Goal: Transaction & Acquisition: Register for event/course

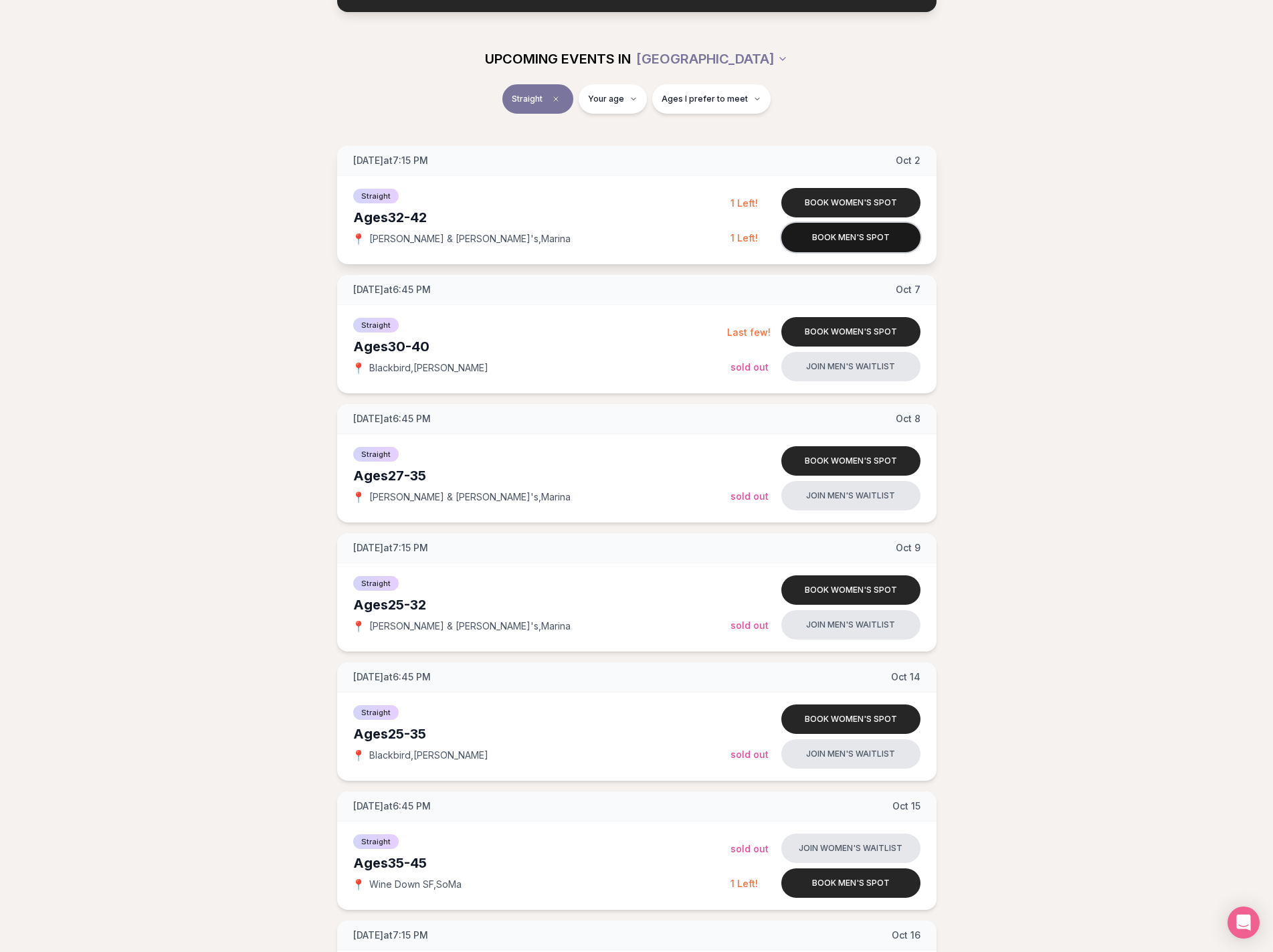
click at [828, 245] on button "Book men's spot" at bounding box center [850, 238] width 139 height 30
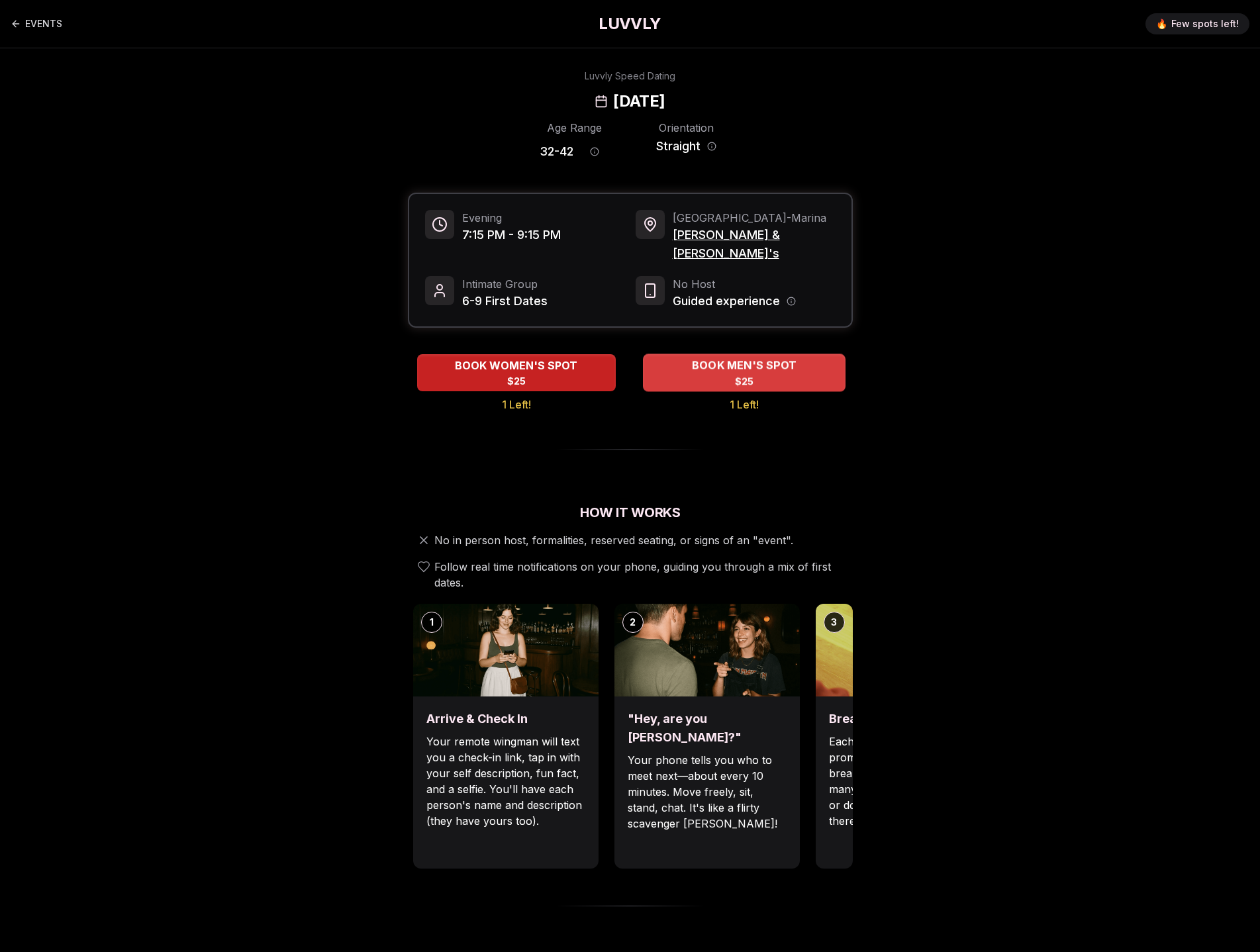
click at [785, 369] on div "BOOK MEN'S SPOT $25" at bounding box center [744, 372] width 203 height 37
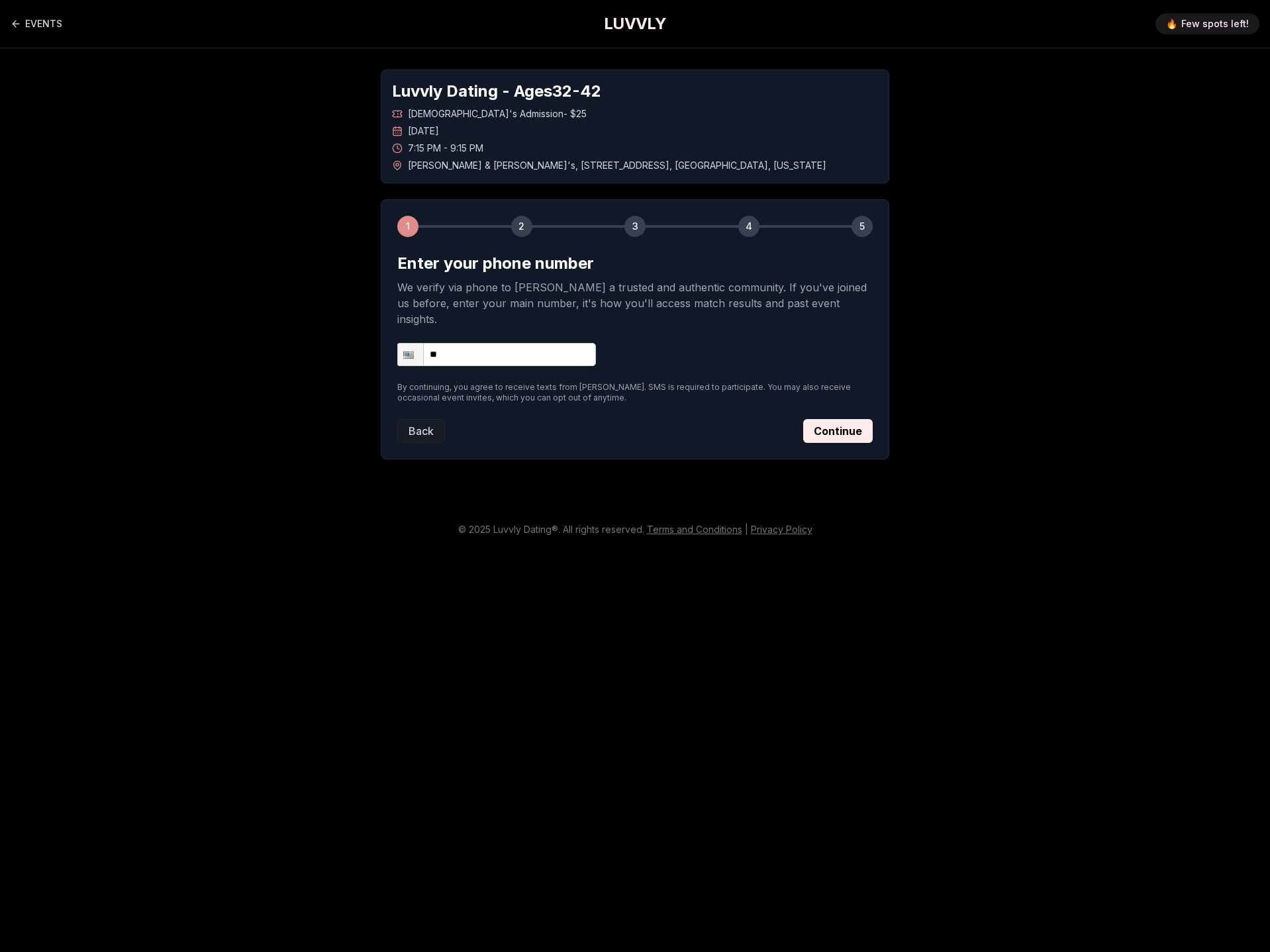
click at [542, 343] on input "**" at bounding box center [497, 354] width 199 height 23
type input "**********"
click at [819, 419] on button "Continue" at bounding box center [838, 431] width 70 height 24
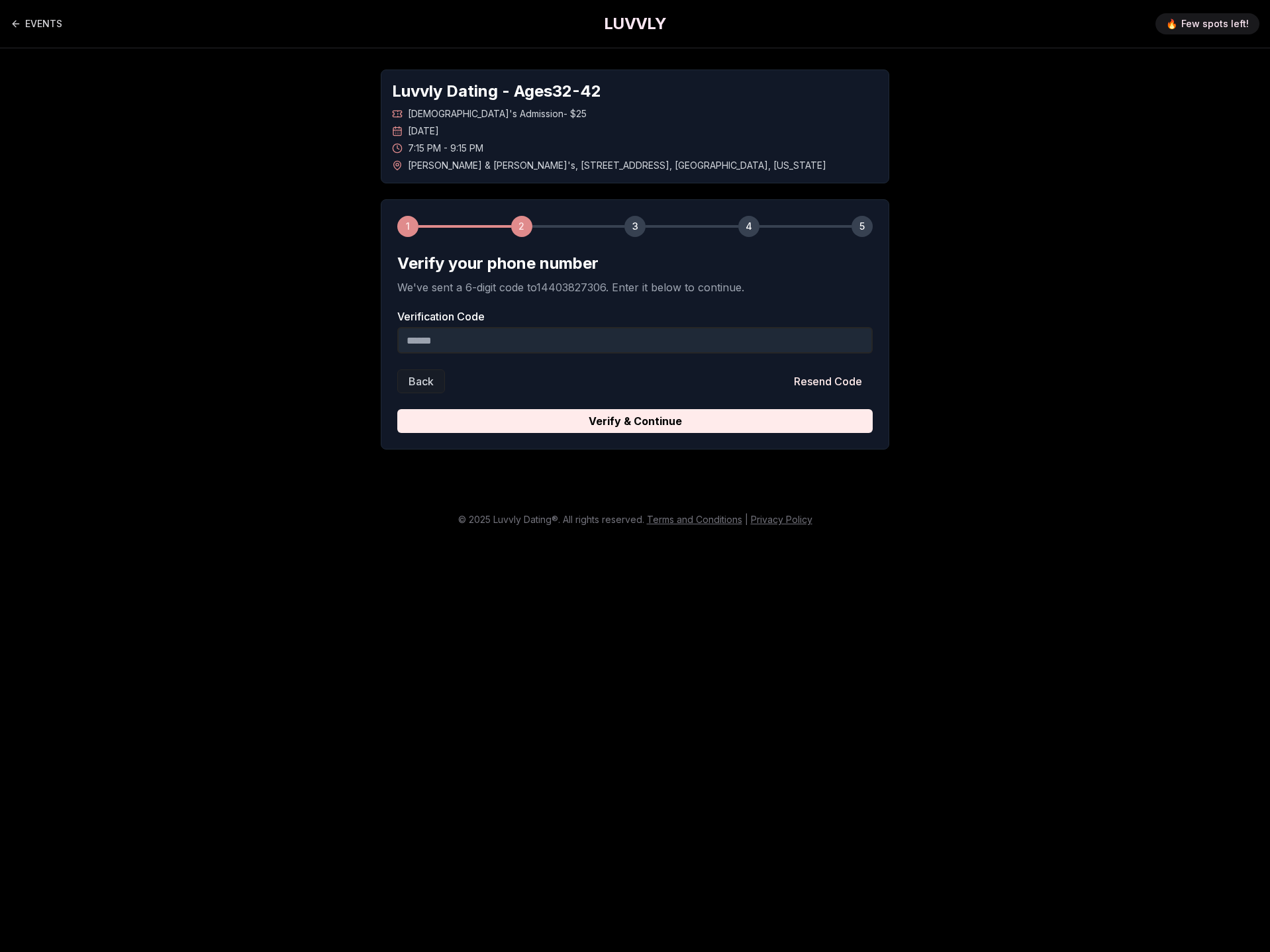
click at [487, 340] on input "Verification Code" at bounding box center [635, 340] width 475 height 27
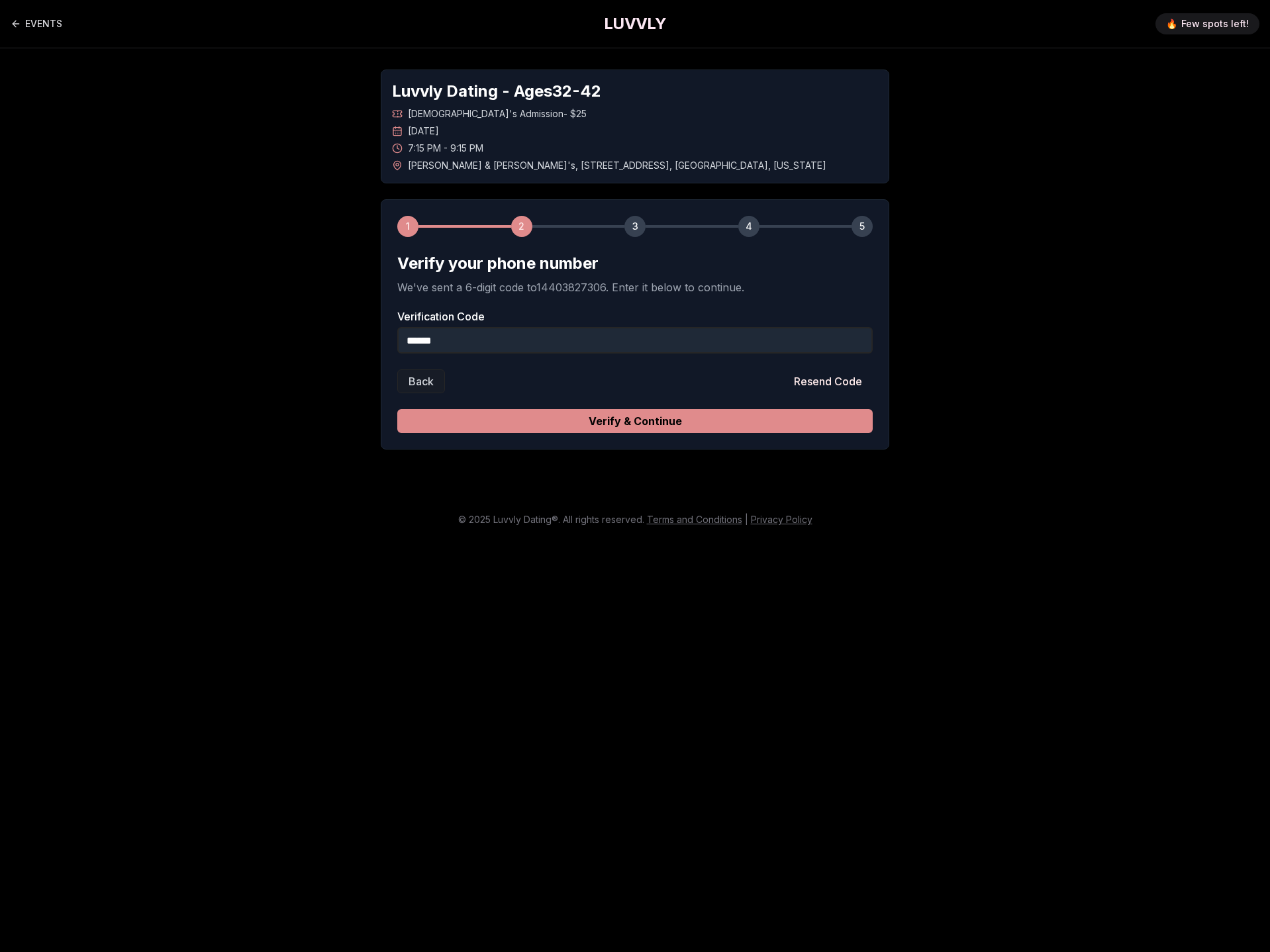
type input "******"
click at [646, 416] on button "Verify & Continue" at bounding box center [635, 421] width 475 height 24
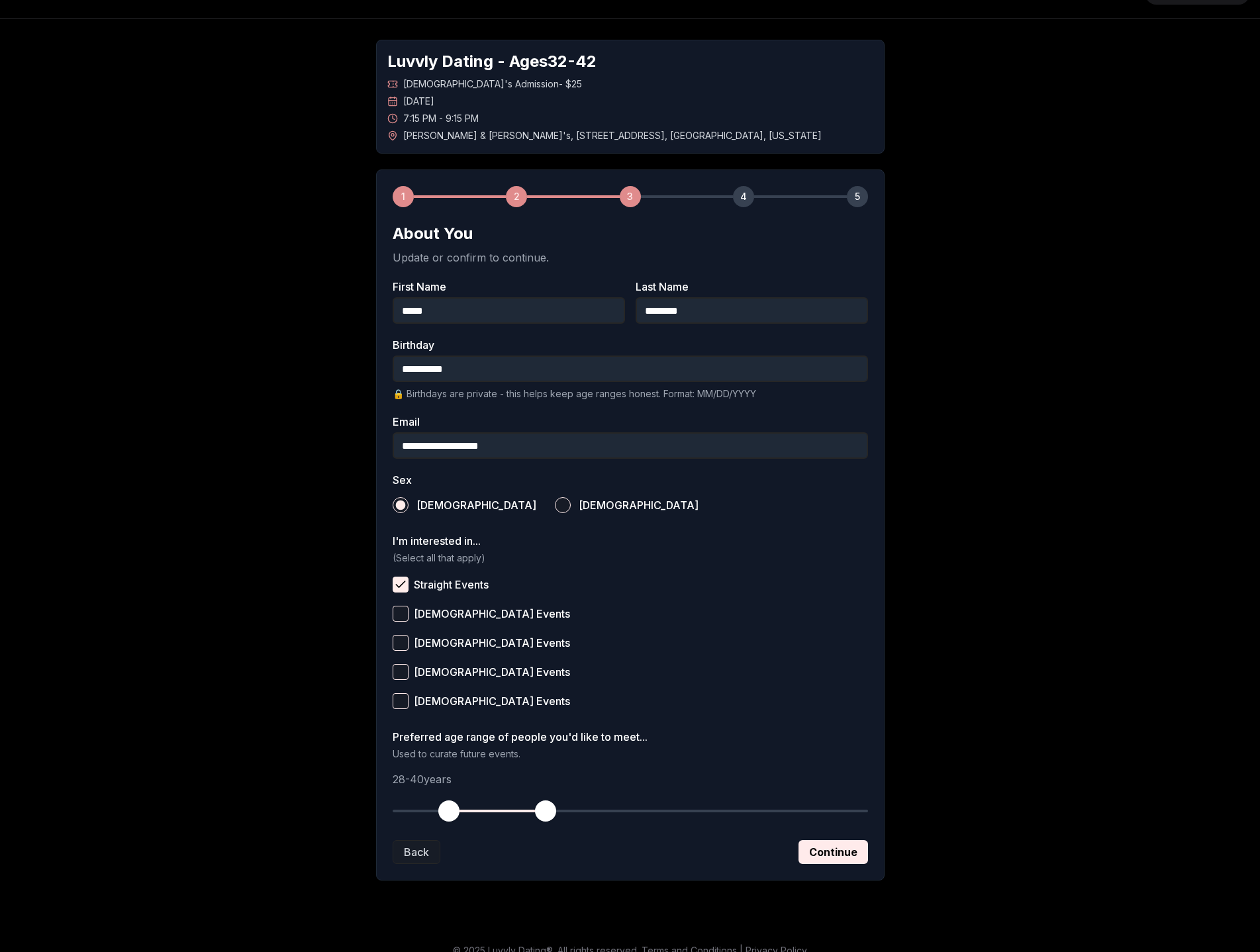
scroll to position [46, 0]
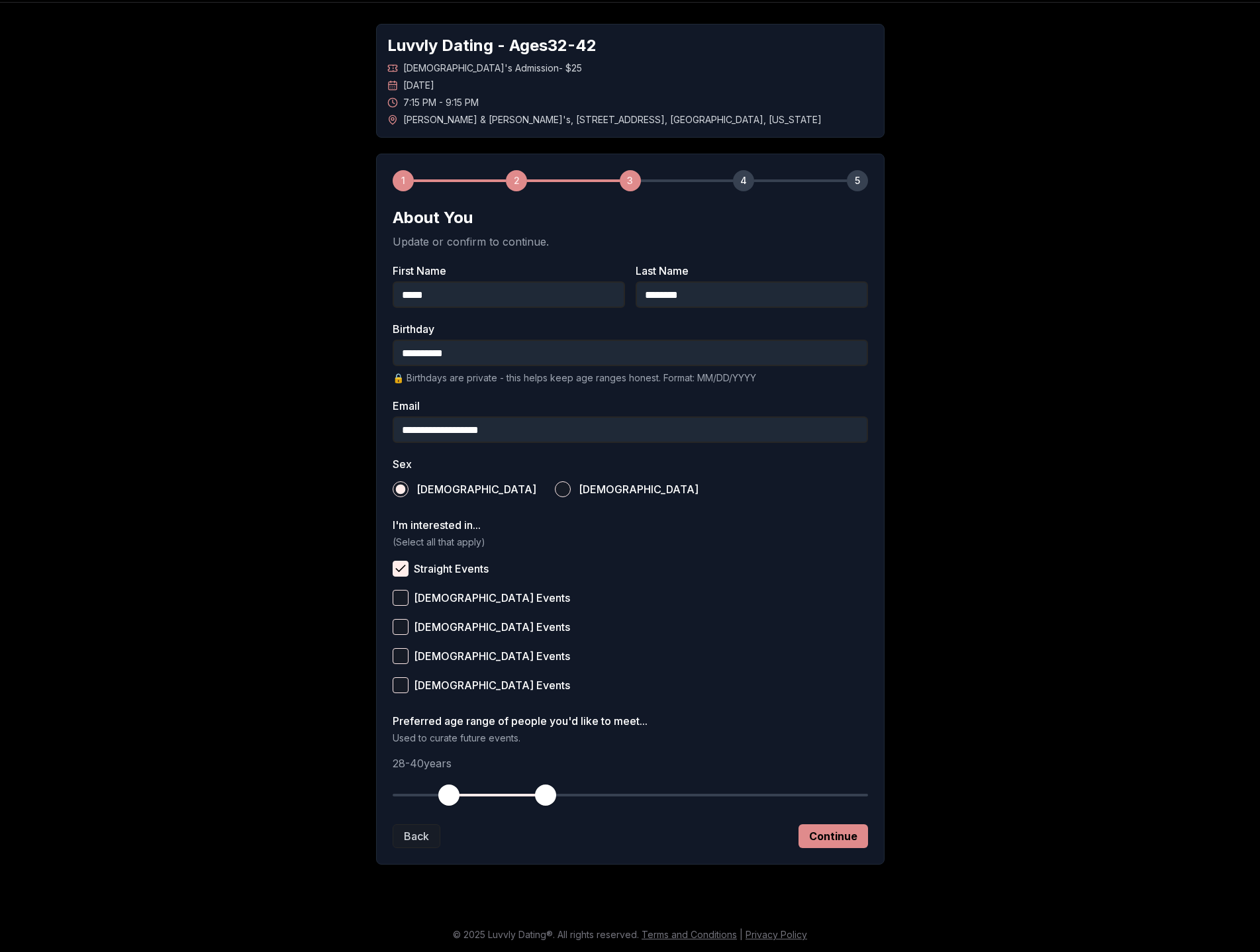
click at [845, 838] on button "Continue" at bounding box center [833, 836] width 70 height 24
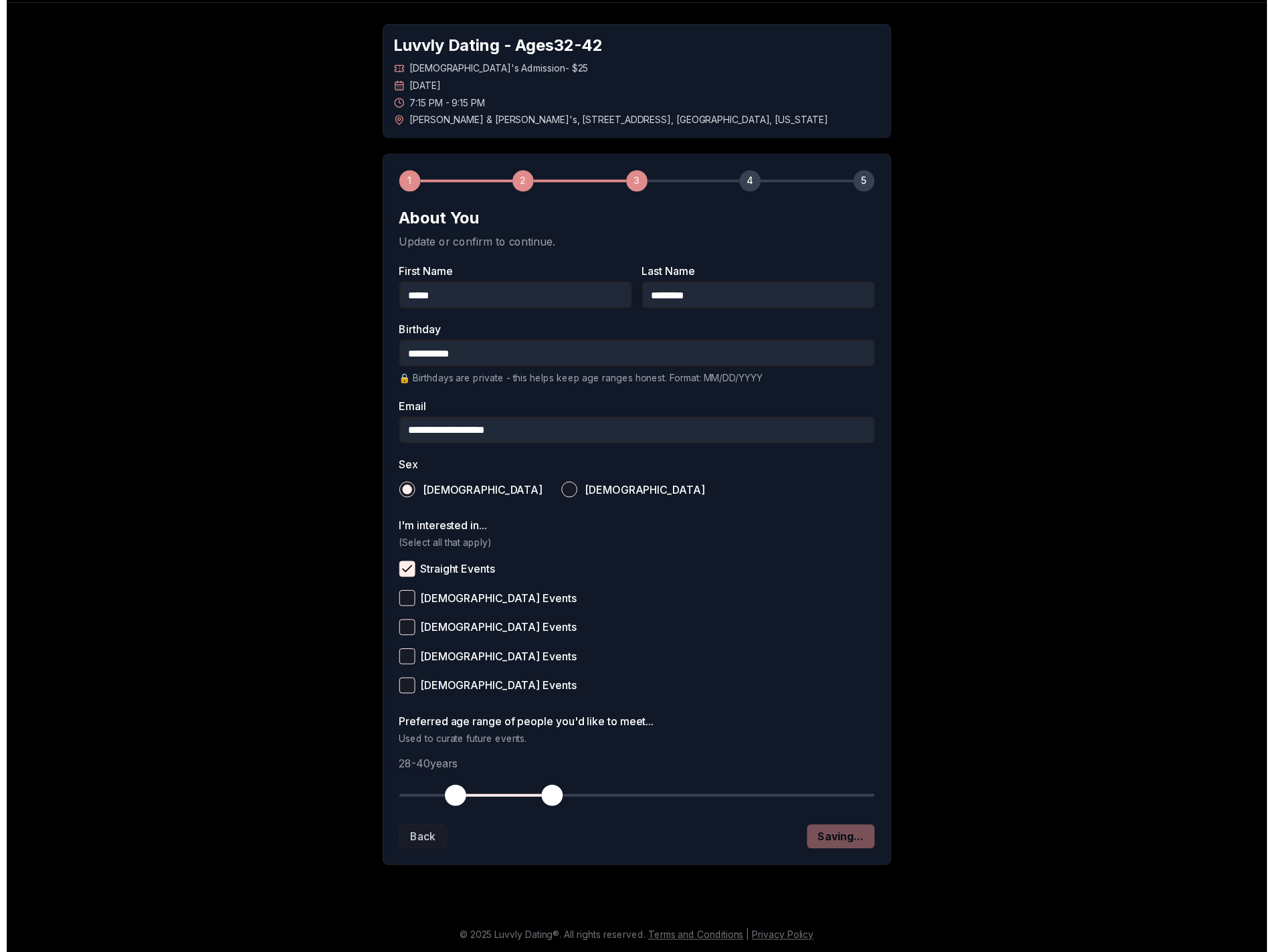
scroll to position [0, 0]
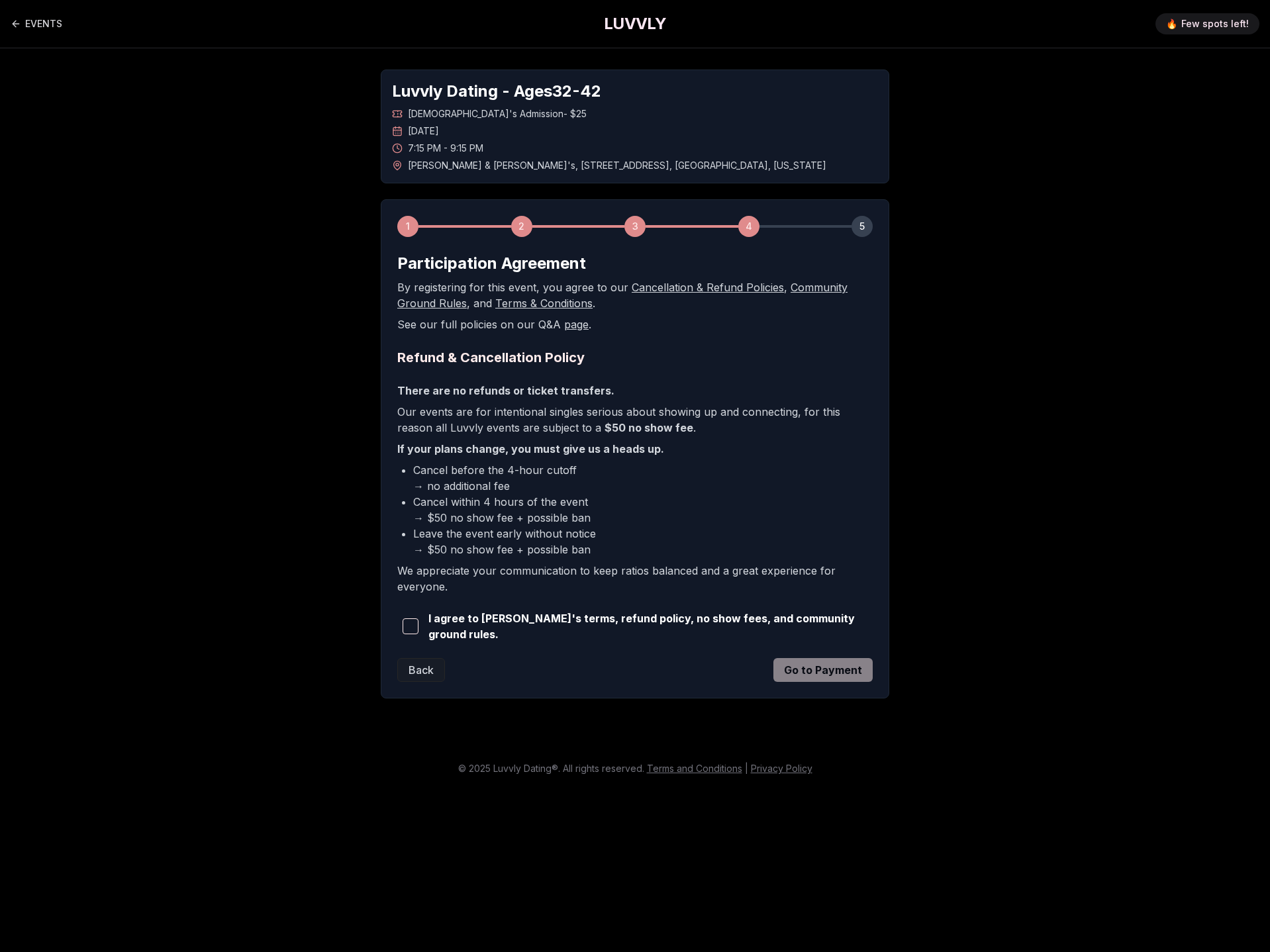
click at [416, 624] on span "button" at bounding box center [410, 626] width 16 height 16
click at [800, 664] on button "Go to Payment" at bounding box center [823, 670] width 99 height 24
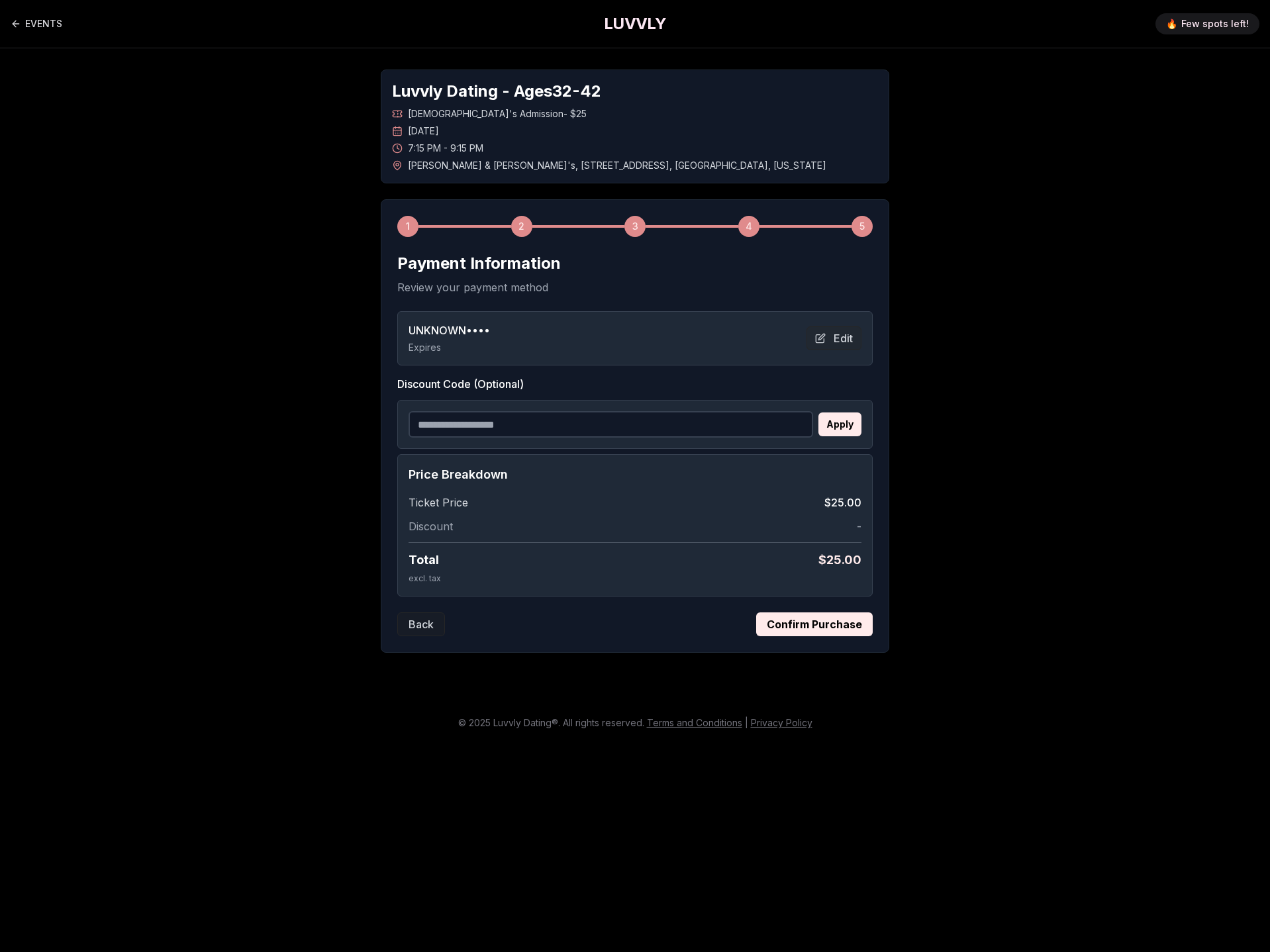
click at [809, 632] on button "Confirm Purchase" at bounding box center [814, 624] width 116 height 24
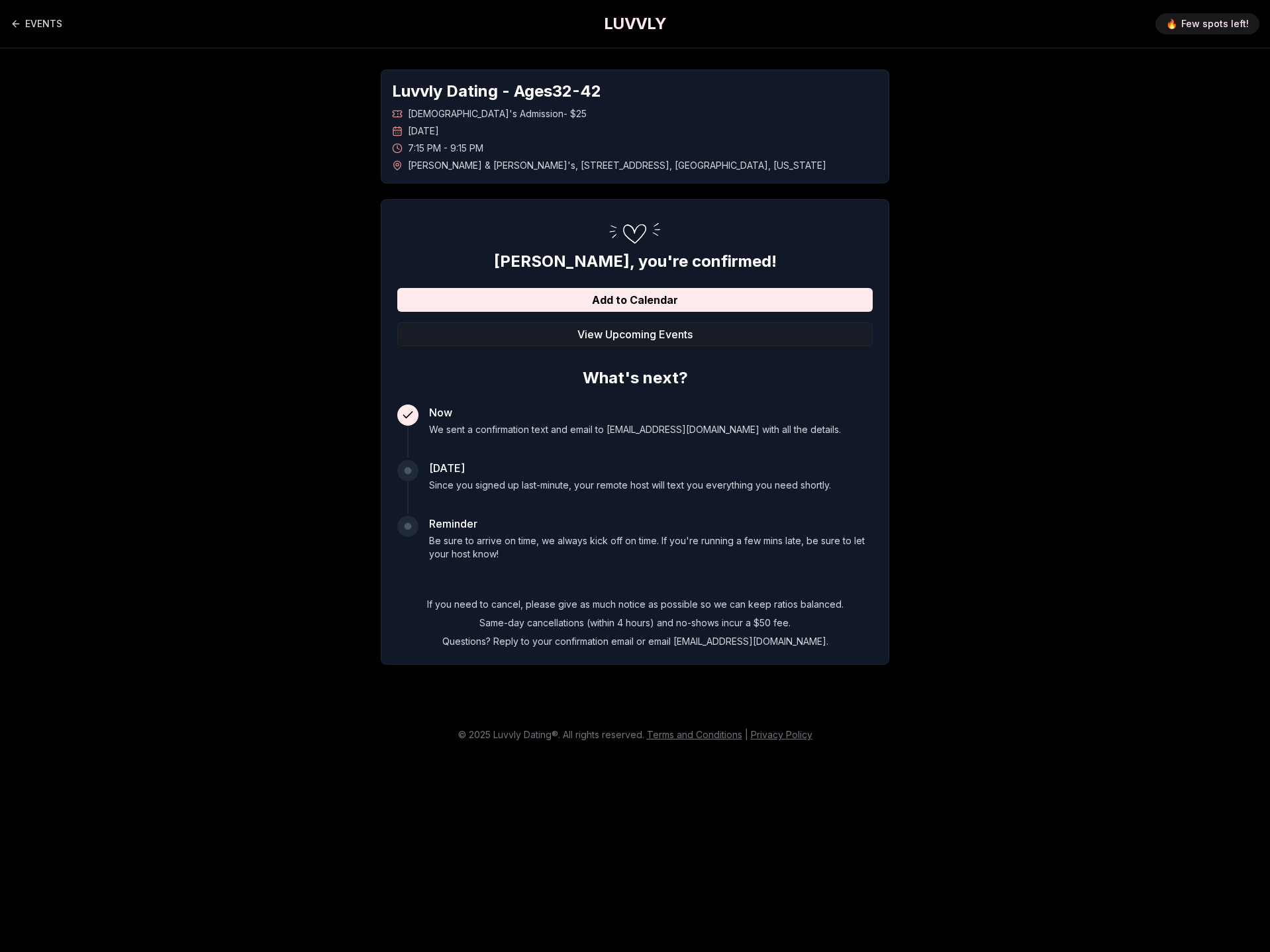
click at [271, 326] on div "Luvvly Dating - Ages [DEMOGRAPHIC_DATA] [DEMOGRAPHIC_DATA]'s Admission - $25 [D…" at bounding box center [635, 367] width 927 height 638
click at [35, 21] on link "EVENTS" at bounding box center [37, 24] width 52 height 27
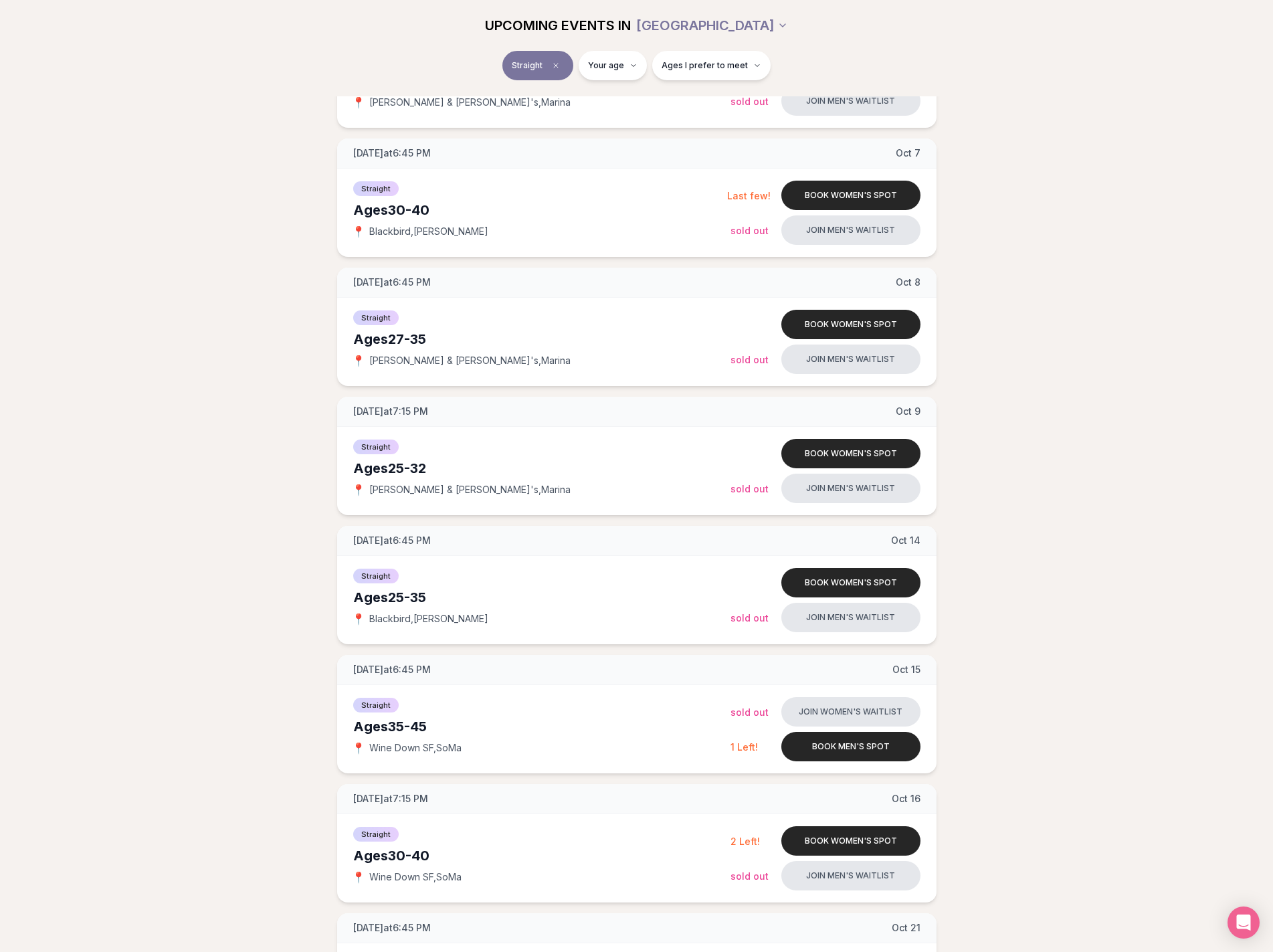
scroll to position [335, 0]
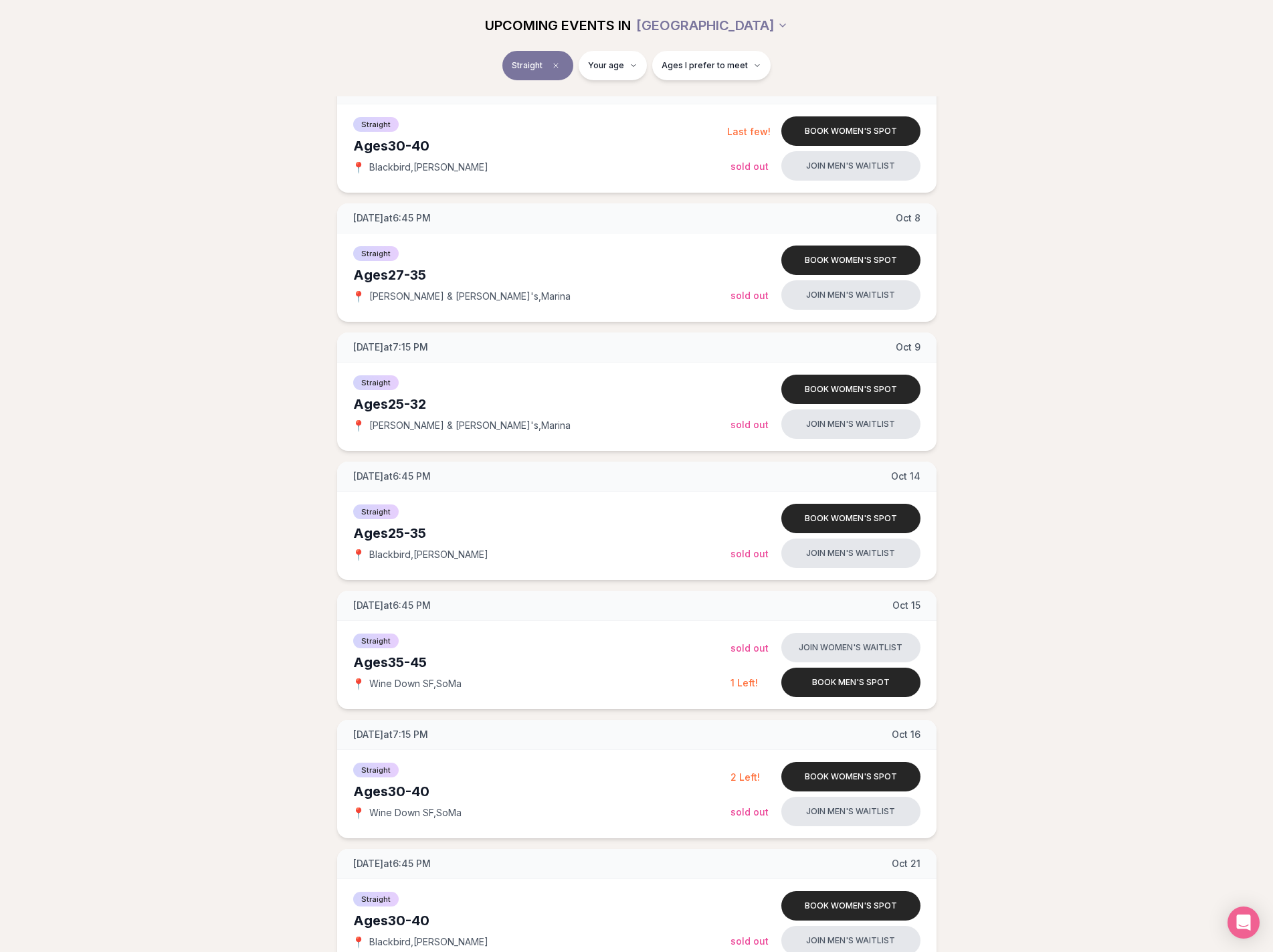
click at [191, 392] on div "[DATE] at 7:15 PM [DATE] Ages [DEMOGRAPHIC_DATA] Straight 📍 [PERSON_NAME] & [PE…" at bounding box center [636, 650] width 1230 height 1410
click at [191, 390] on div "[DATE] at 7:15 PM [DATE] Ages [DEMOGRAPHIC_DATA] Straight 📍 [PERSON_NAME] & [PE…" at bounding box center [636, 650] width 1230 height 1410
click at [1136, 345] on div "[DATE] at 7:15 PM [DATE] Ages [DEMOGRAPHIC_DATA] Straight 📍 [PERSON_NAME] & [PE…" at bounding box center [636, 650] width 1230 height 1410
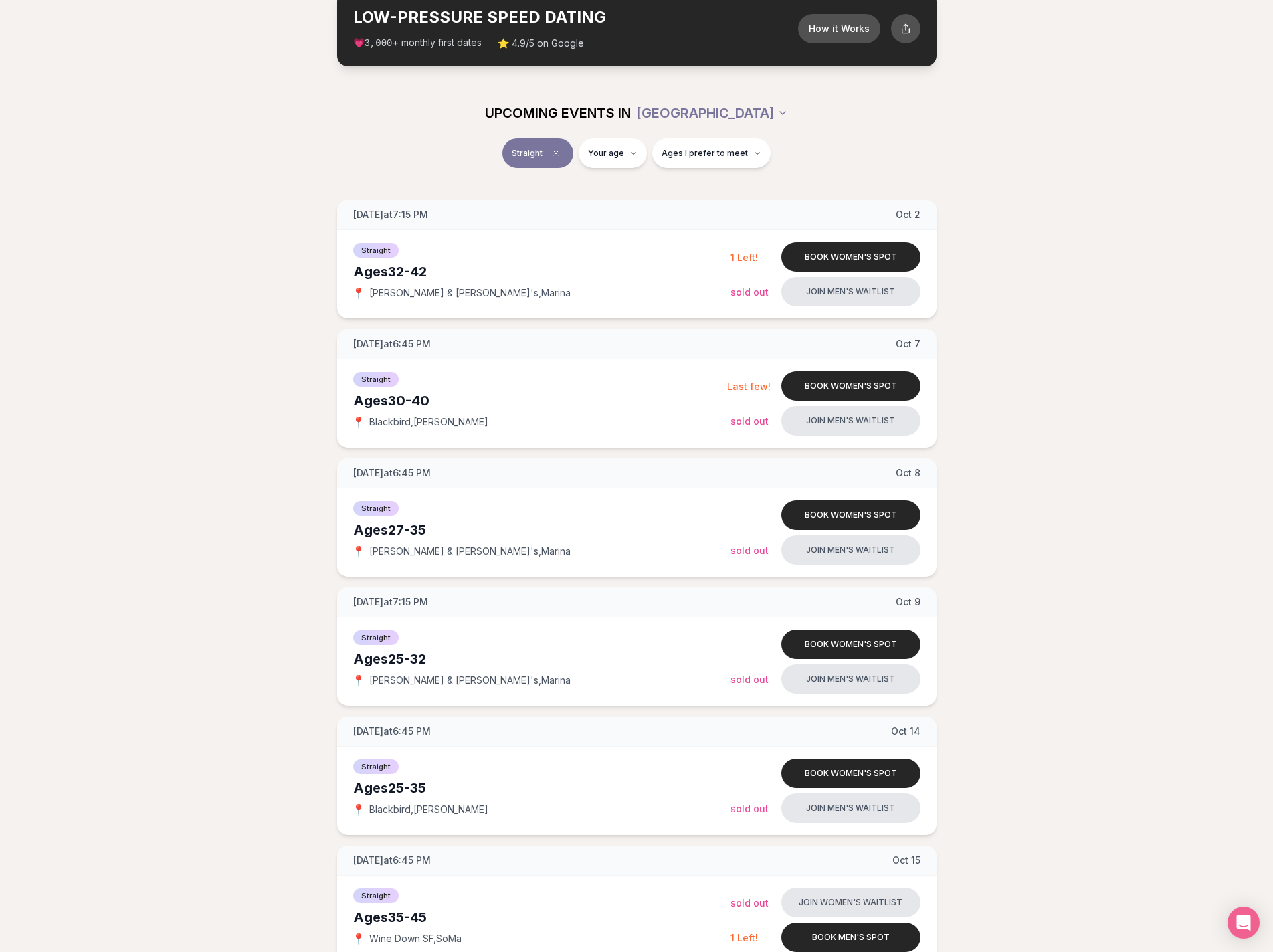
scroll to position [0, 0]
